Goal: Transaction & Acquisition: Purchase product/service

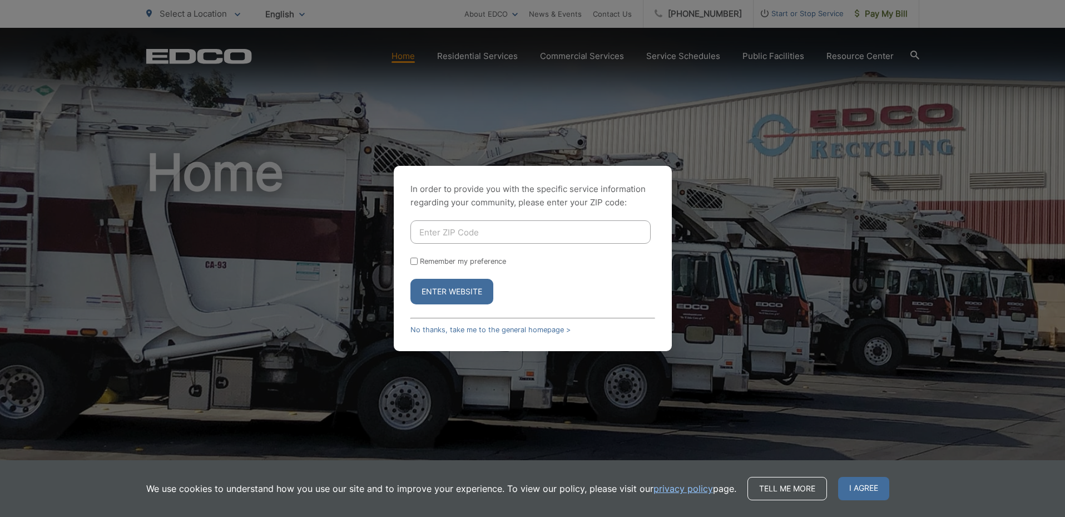
click at [447, 232] on input "Enter ZIP Code" at bounding box center [531, 231] width 240 height 23
type input "91977"
click at [452, 292] on button "Enter Website" at bounding box center [452, 292] width 83 height 26
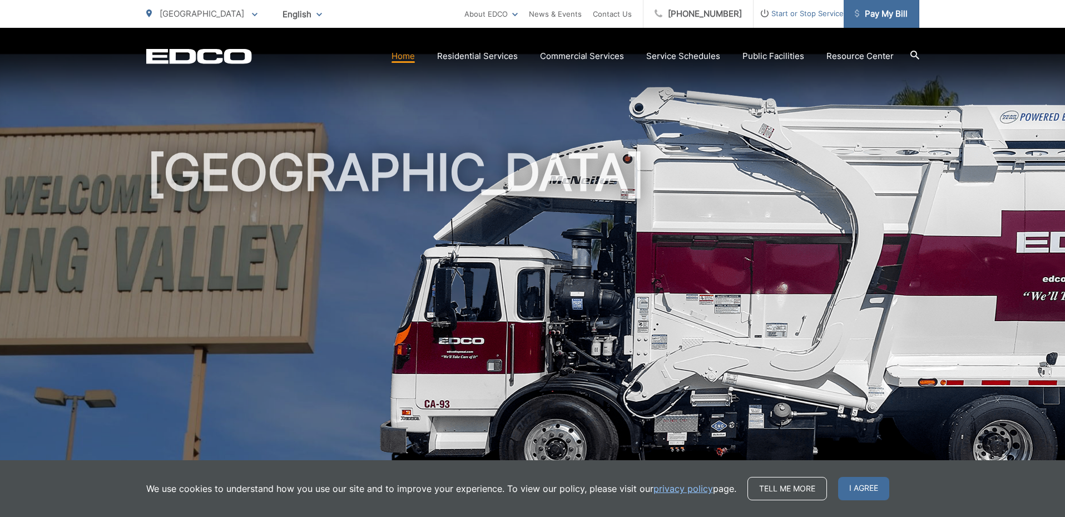
click at [891, 12] on span "Pay My Bill" at bounding box center [881, 13] width 53 height 13
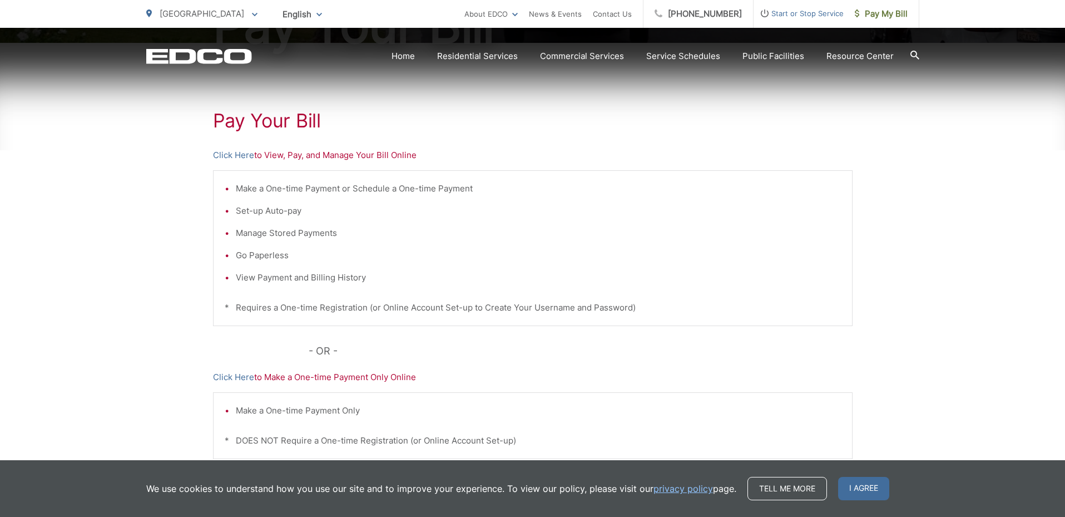
scroll to position [181, 0]
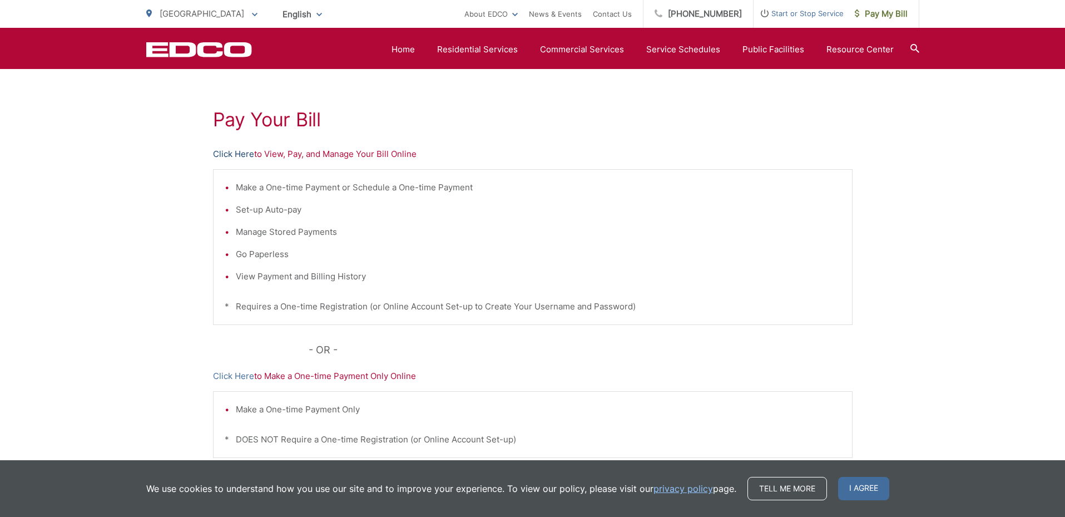
click at [232, 155] on link "Click Here" at bounding box center [233, 153] width 41 height 13
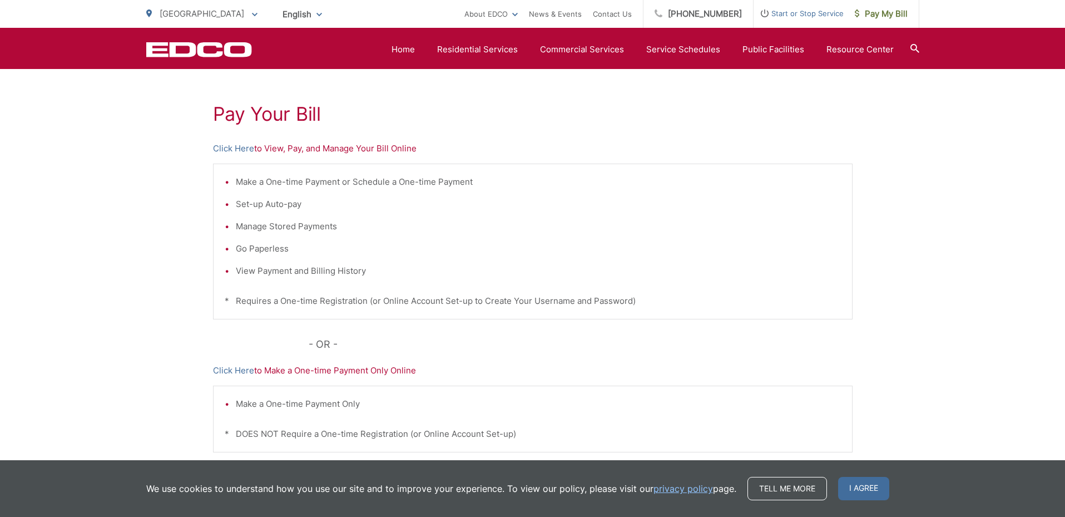
scroll to position [186, 0]
click at [246, 367] on link "Click Here" at bounding box center [233, 370] width 41 height 13
